Goal: Information Seeking & Learning: Learn about a topic

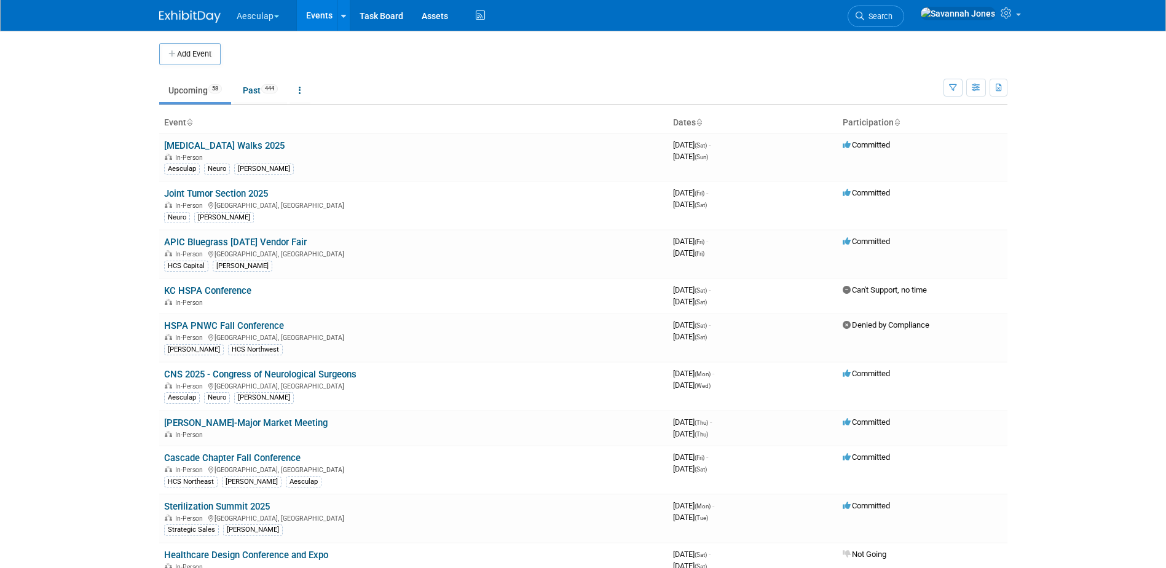
click at [263, 18] on button "Aesculap" at bounding box center [264, 13] width 59 height 27
click at [270, 106] on link "[PERSON_NAME]" at bounding box center [280, 109] width 88 height 17
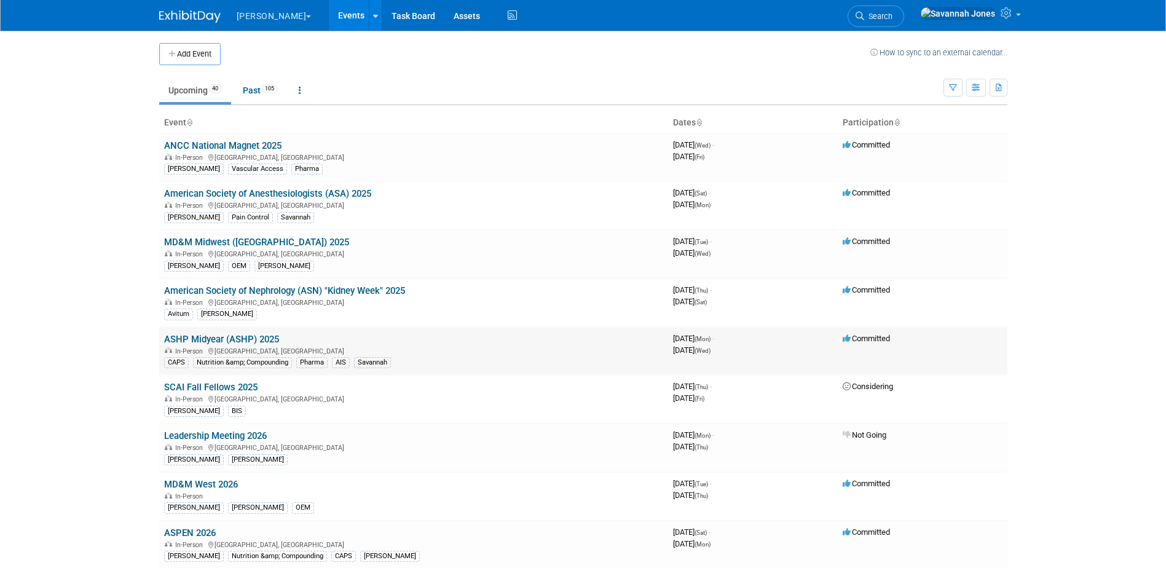
click at [211, 348] on icon at bounding box center [211, 351] width 6 height 7
click at [217, 342] on link "ASHP Midyear (ASHP) 2025" at bounding box center [221, 339] width 115 height 11
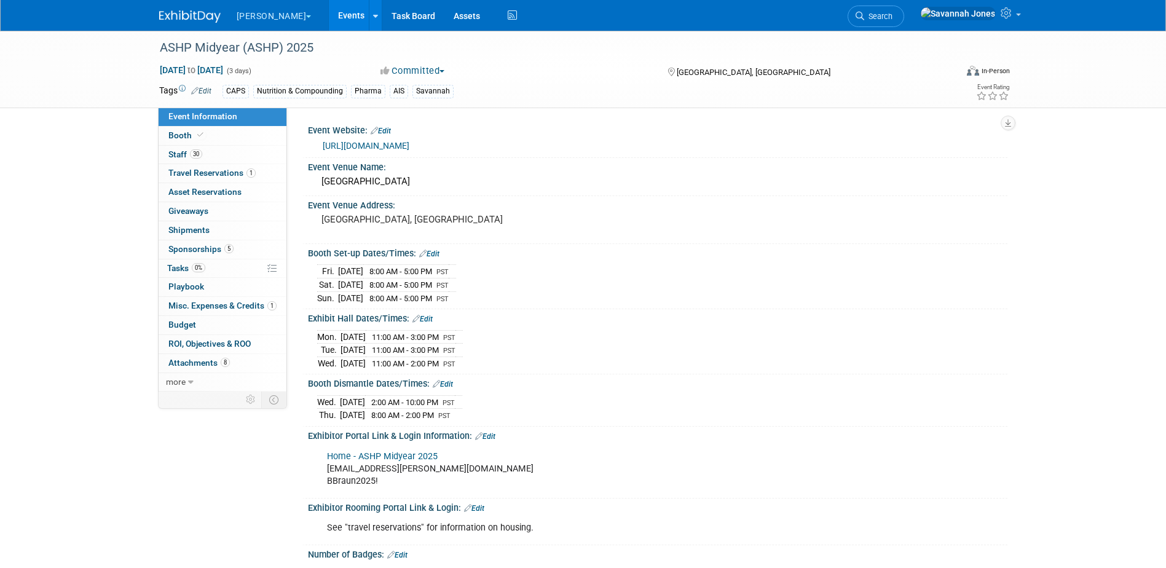
click at [329, 9] on link "Events" at bounding box center [351, 15] width 45 height 31
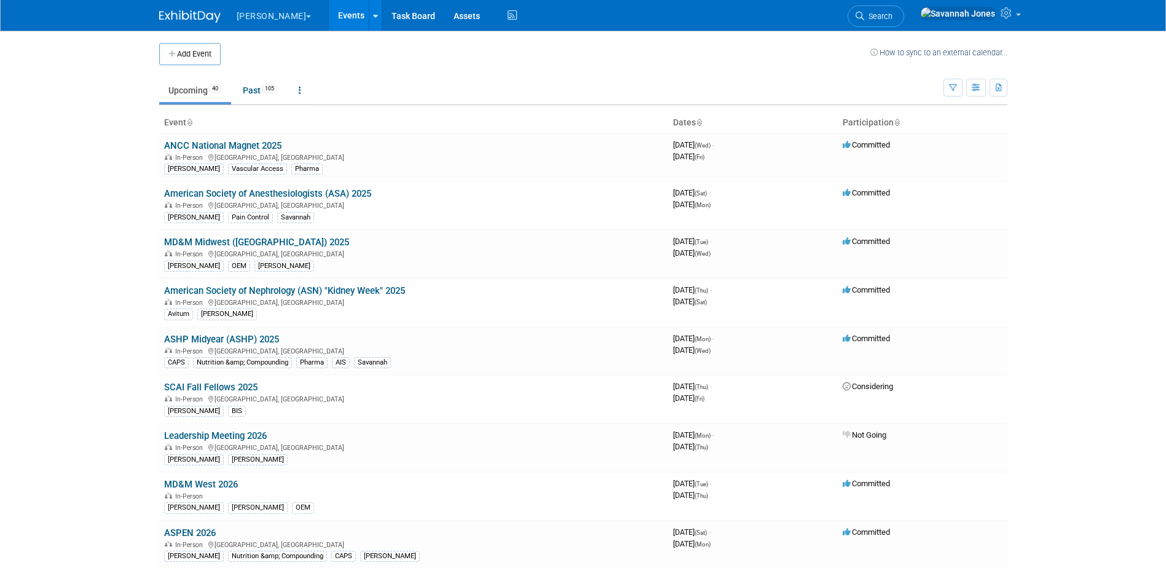
scroll to position [346, 0]
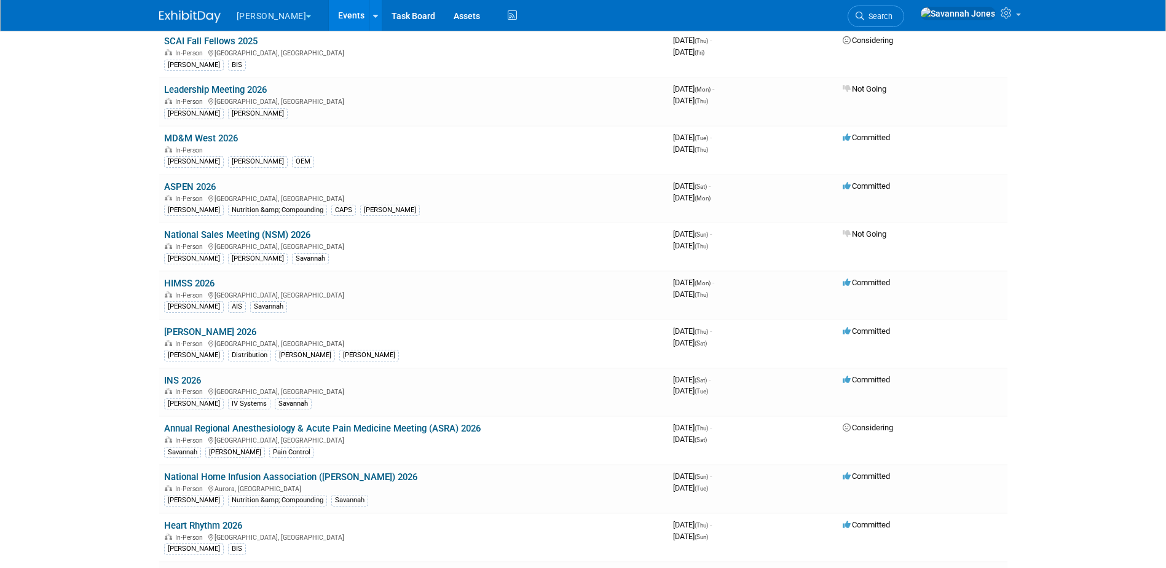
click at [195, 280] on link "HIMSS 2026" at bounding box center [189, 283] width 50 height 11
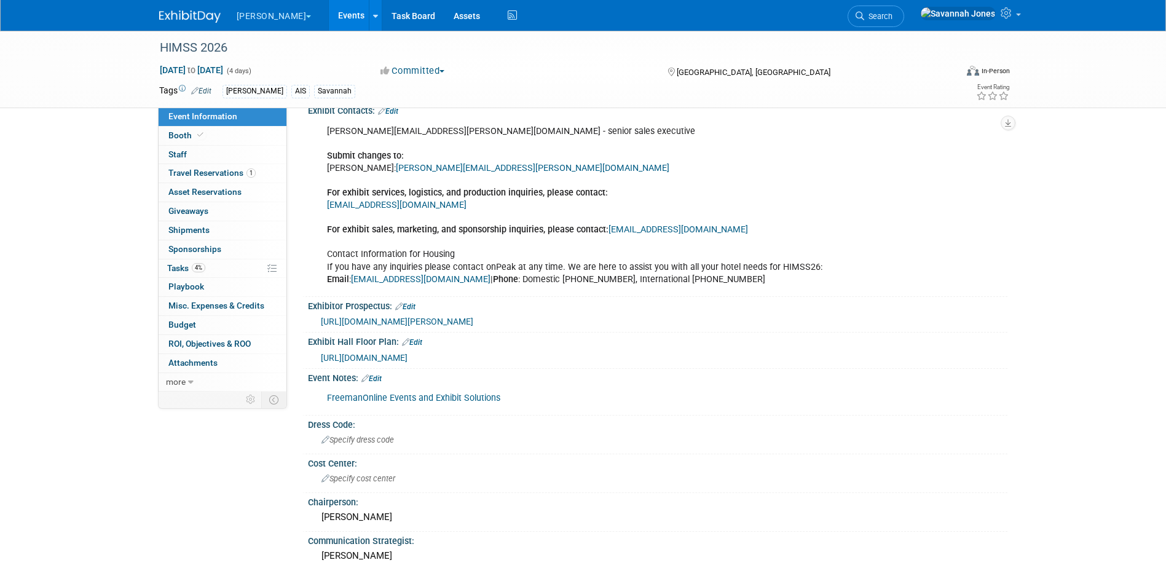
scroll to position [799, 0]
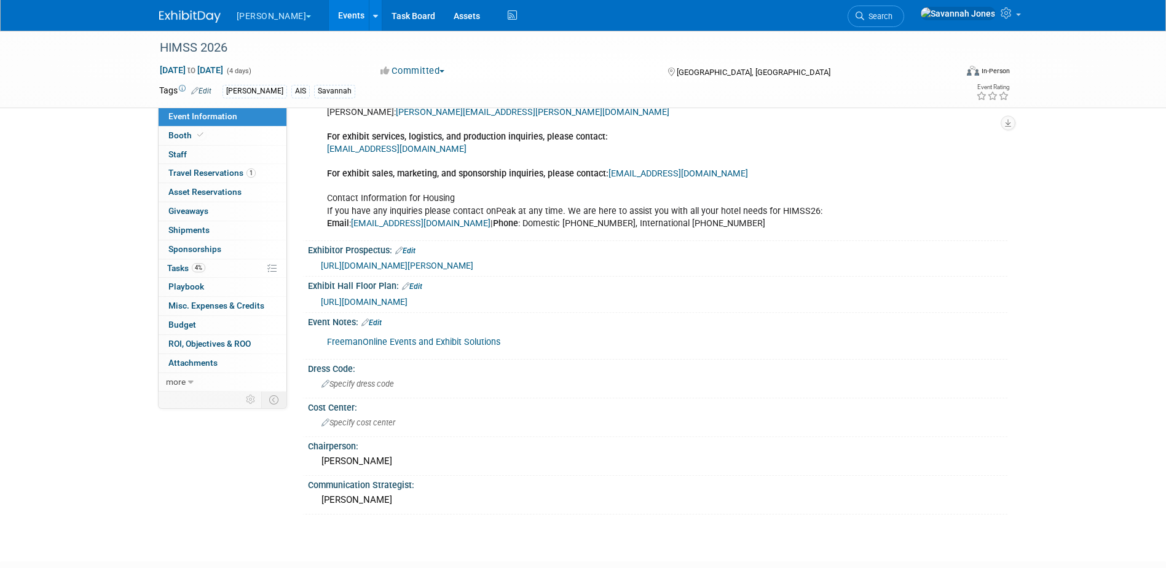
drag, startPoint x: 581, startPoint y: 267, endPoint x: 319, endPoint y: 257, distance: 261.9
click at [319, 258] on div "https://envision.freeman.com/show/himss-2026/home" at bounding box center [657, 265] width 681 height 14
copy span "https://envision.freeman.com/show/himss-2026/home"
click at [329, 14] on link "Events" at bounding box center [351, 15] width 45 height 31
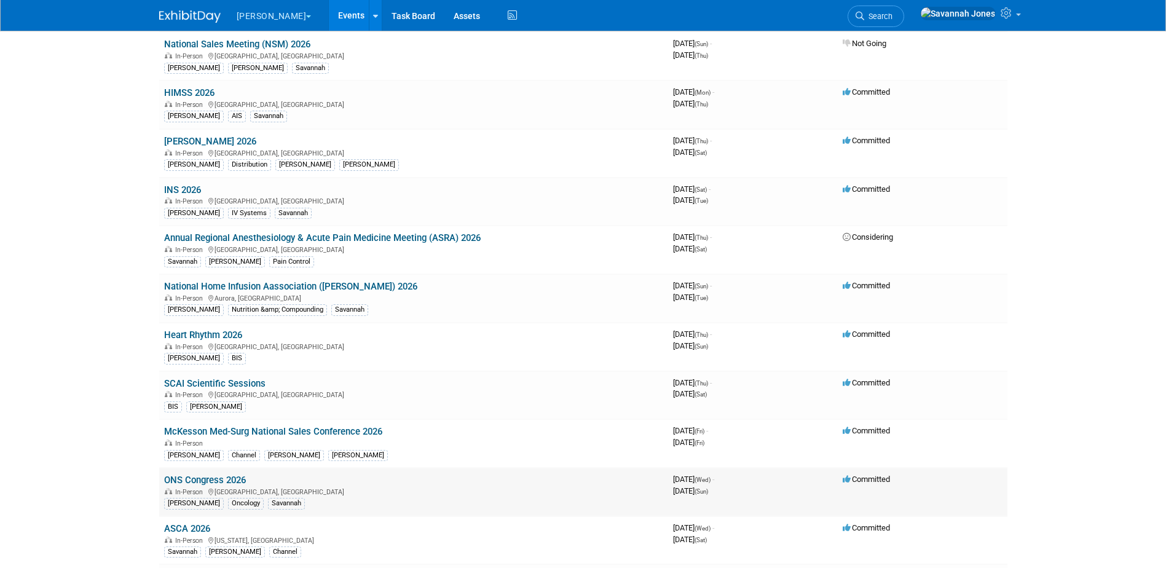
scroll to position [613, 0]
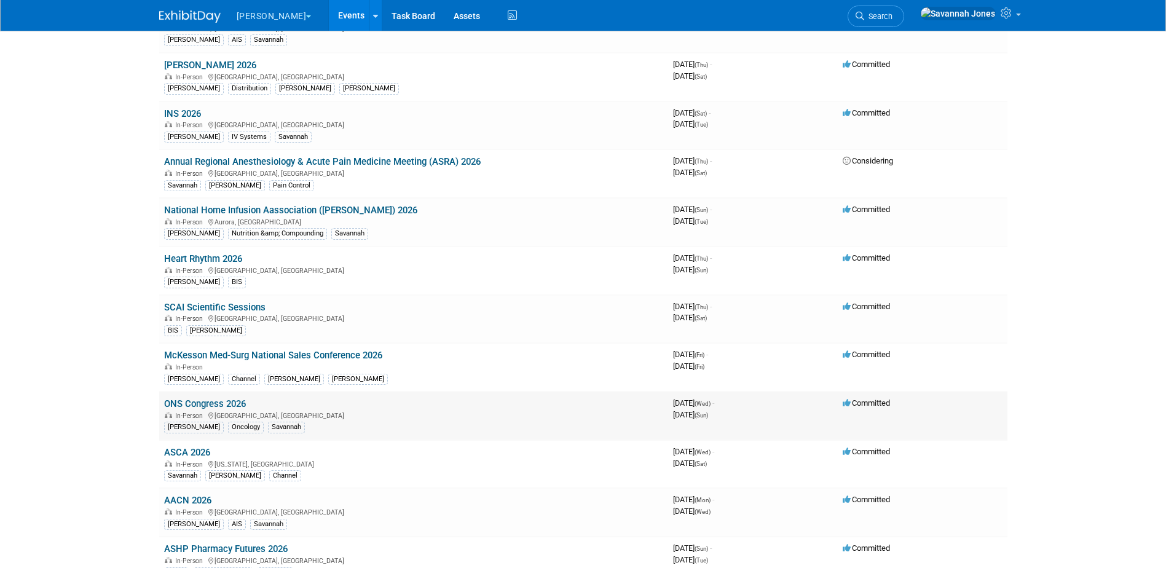
click at [230, 406] on link "ONS Congress 2026" at bounding box center [205, 403] width 82 height 11
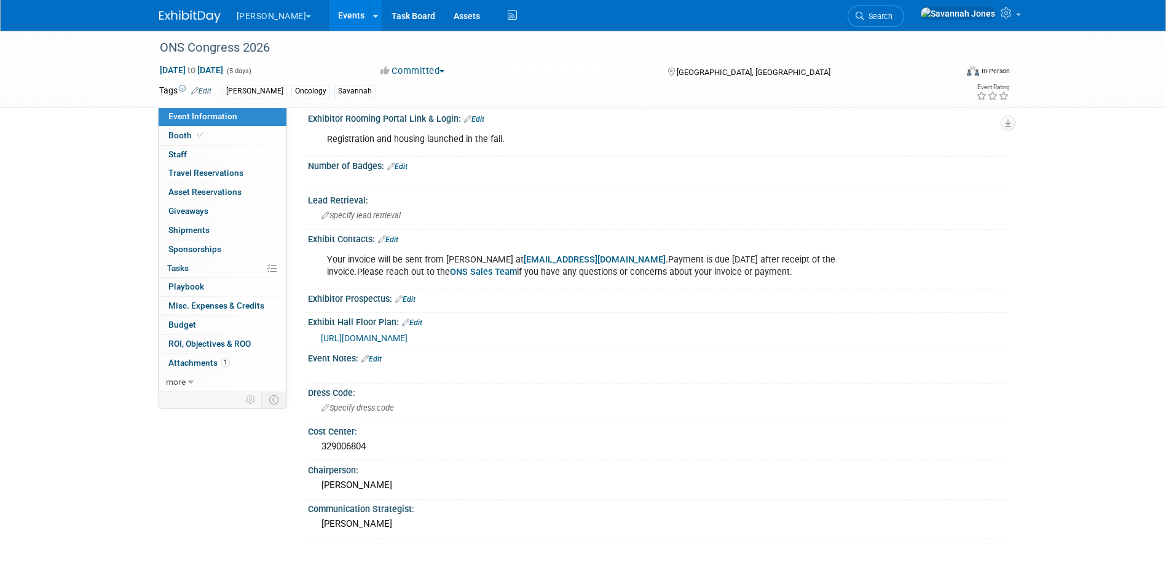
scroll to position [361, 0]
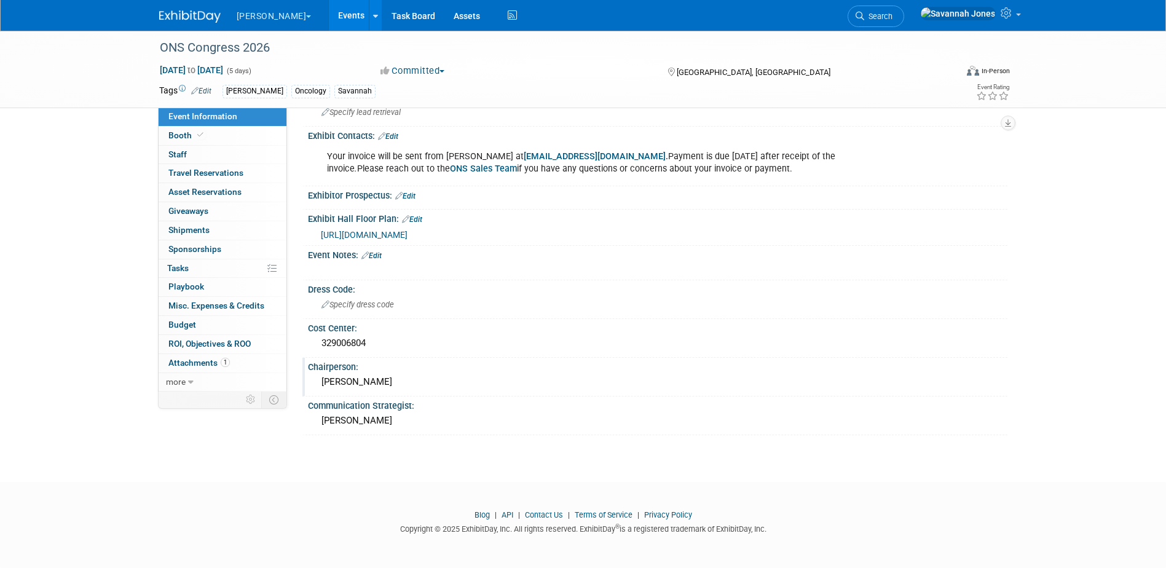
click at [385, 372] on div "Chairperson: [PERSON_NAME]" at bounding box center [654, 377] width 705 height 39
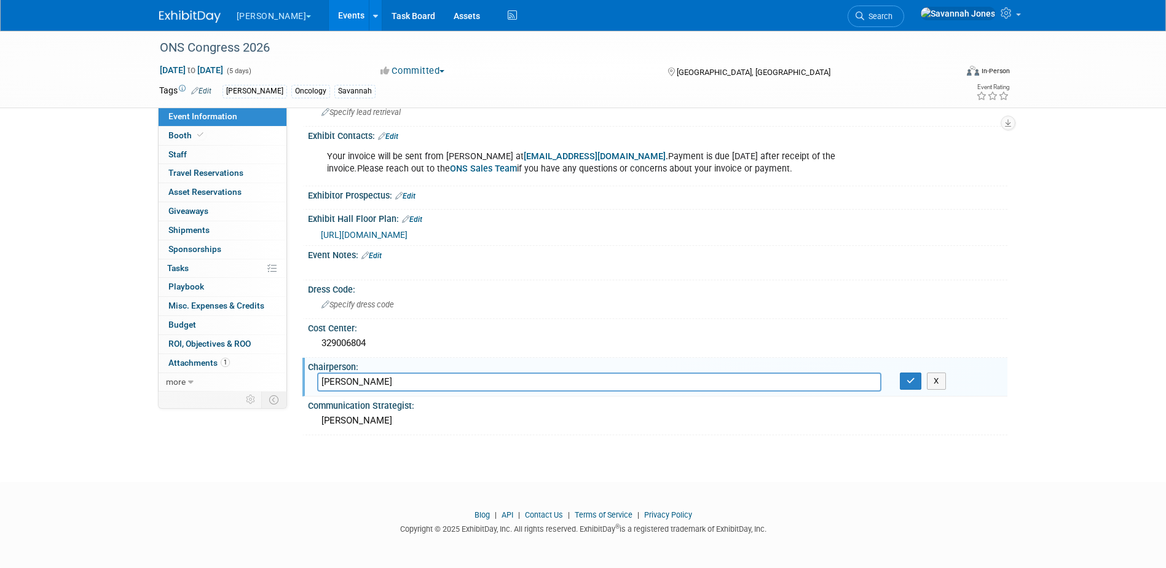
drag, startPoint x: 408, startPoint y: 378, endPoint x: 290, endPoint y: 368, distance: 118.4
click at [290, 368] on div "Event Information Event Info Booth Booth 0 Staff 0 Staff 0 Travel Reservations …" at bounding box center [583, 58] width 866 height 753
type input "Jennifer Baxter"
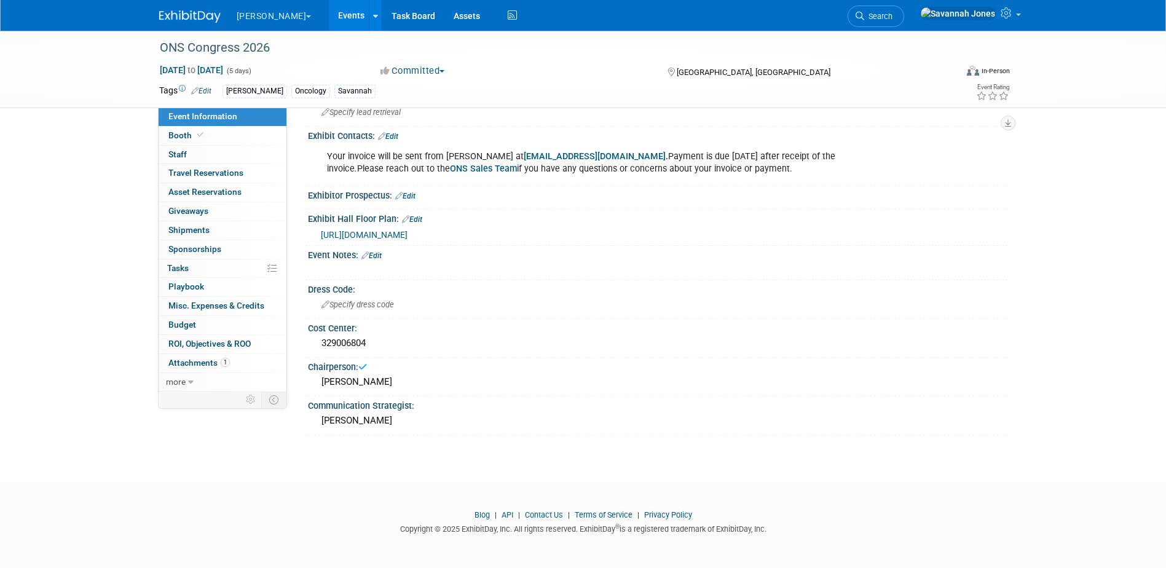
click at [329, 15] on link "Events" at bounding box center [351, 15] width 45 height 31
